Goal: Navigation & Orientation: Understand site structure

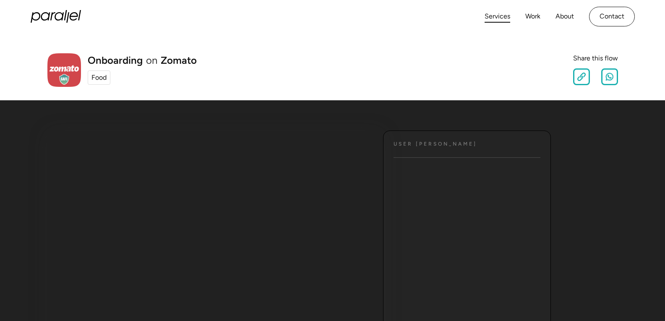
click at [506, 18] on link "Services" at bounding box center [498, 16] width 26 height 12
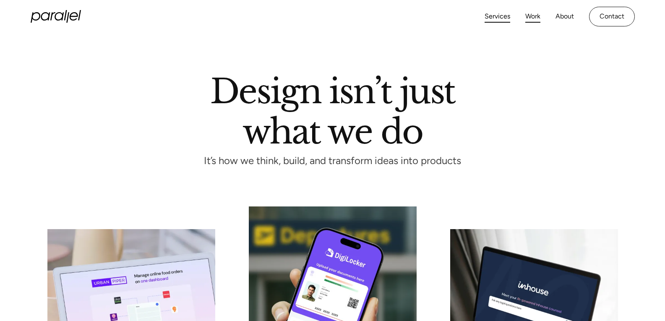
click at [540, 19] on link "Work" at bounding box center [532, 16] width 15 height 12
click at [571, 18] on link "About" at bounding box center [565, 16] width 18 height 12
